Goal: Information Seeking & Learning: Find specific fact

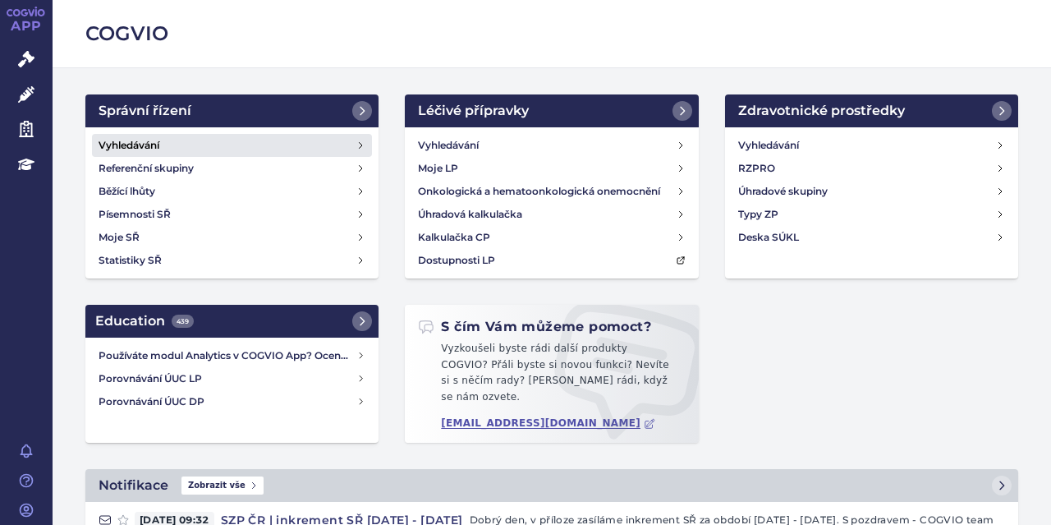
click at [157, 143] on h4 "Vyhledávání" at bounding box center [129, 145] width 61 height 16
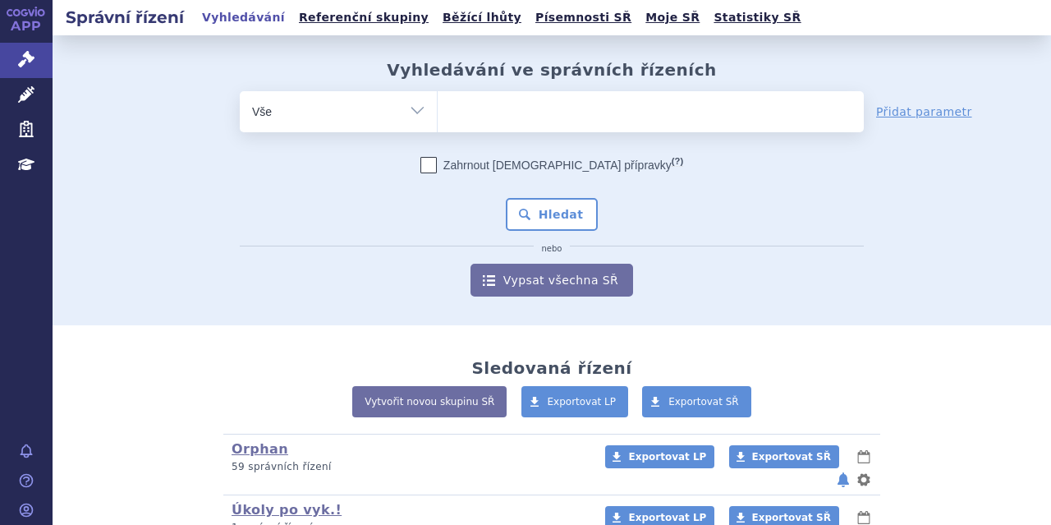
click at [551, 106] on ul at bounding box center [651, 108] width 426 height 34
click at [438, 106] on select at bounding box center [437, 110] width 1 height 41
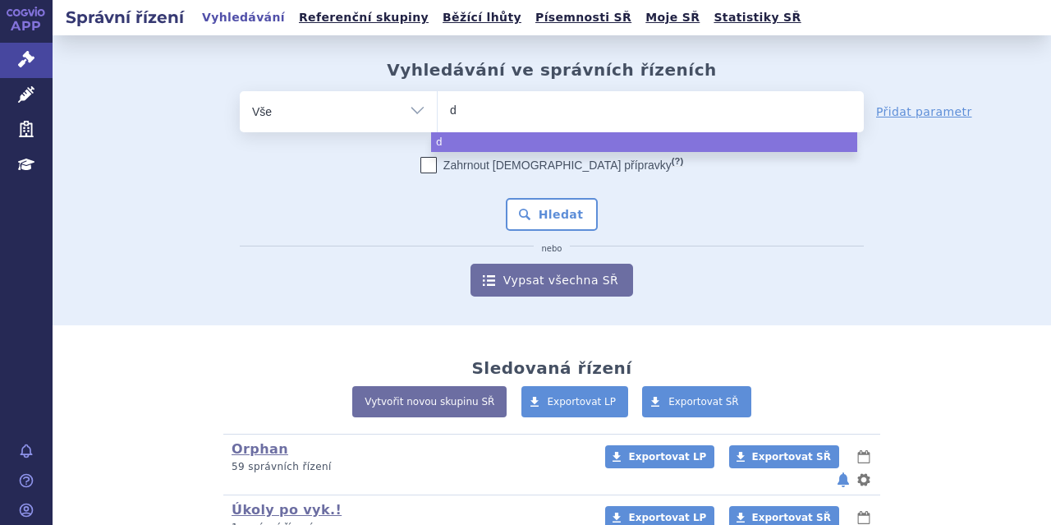
type input "da"
type input "darz"
type input "darza"
type input "darzal"
type input "darzale"
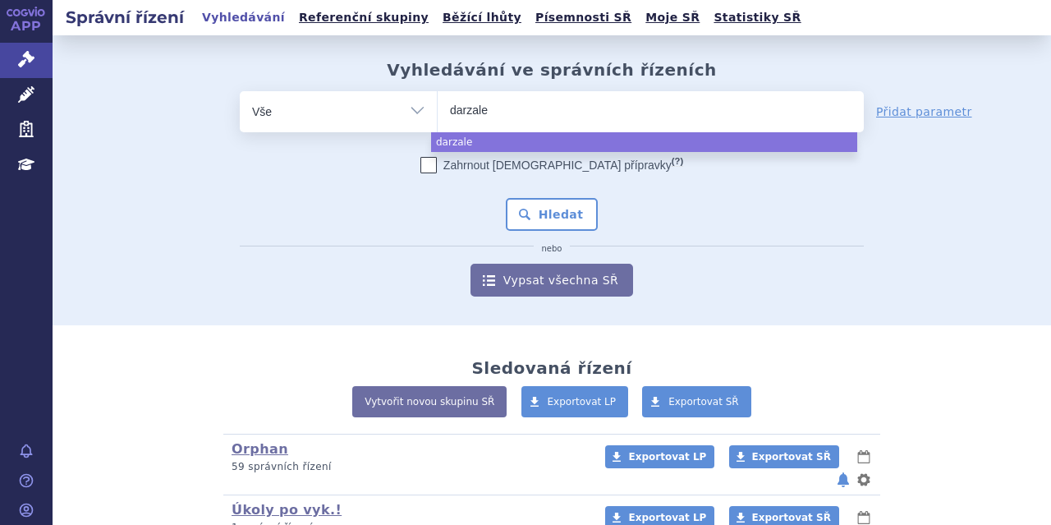
type input "darzalex"
select select "darzalex"
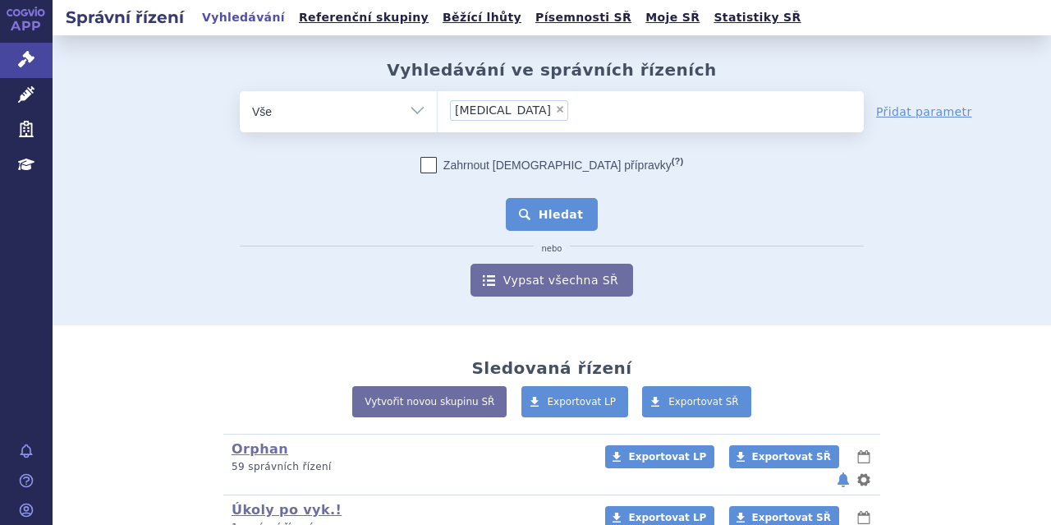
click at [543, 211] on button "Hledat" at bounding box center [552, 214] width 93 height 33
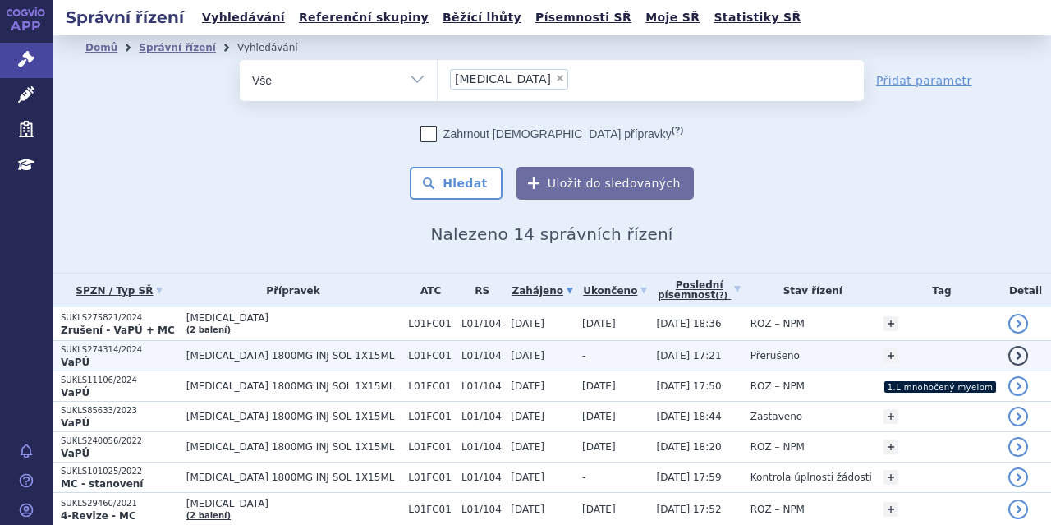
click at [286, 350] on span "[MEDICAL_DATA] 1800MG INJ SOL 1X15ML" at bounding box center [293, 355] width 214 height 11
